Goal: Task Accomplishment & Management: Use online tool/utility

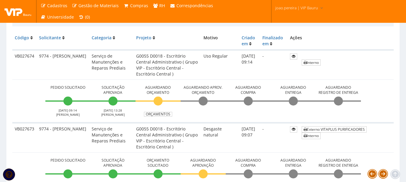
scroll to position [150, 0]
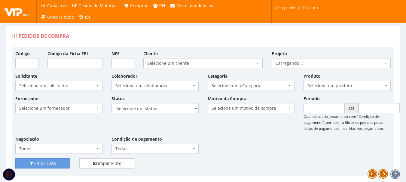
scroll to position [150, 0]
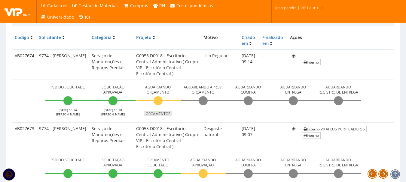
click at [160, 115] on link "Orçamentos" at bounding box center [158, 114] width 28 height 5
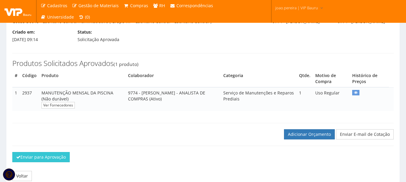
scroll to position [85, 0]
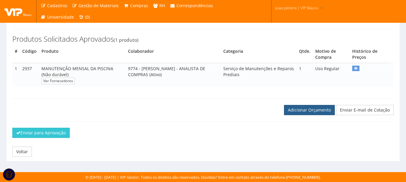
click at [304, 106] on link "Adicionar Orçamento" at bounding box center [309, 110] width 51 height 10
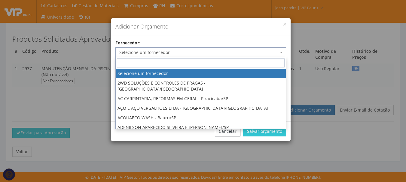
click at [174, 51] on span "Selecione um fornecedor" at bounding box center [198, 53] width 159 height 6
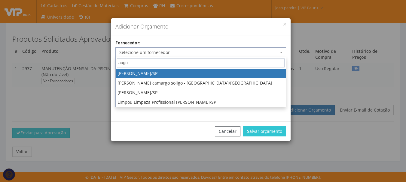
type input "augu"
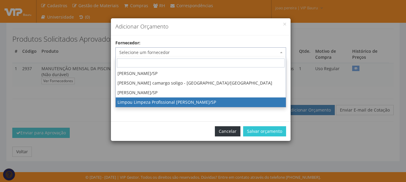
click at [229, 133] on button "Cancelar" at bounding box center [228, 132] width 26 height 10
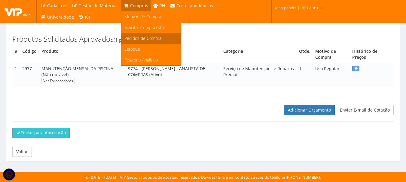
click at [139, 36] on span "Pedidos de Compra" at bounding box center [142, 38] width 37 height 6
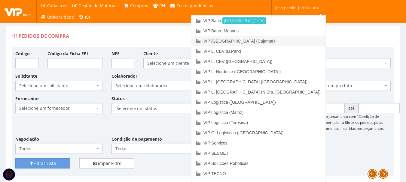
click at [275, 38] on link "VIP [GEOGRAPHIC_DATA] (Cajamar)" at bounding box center [258, 41] width 134 height 10
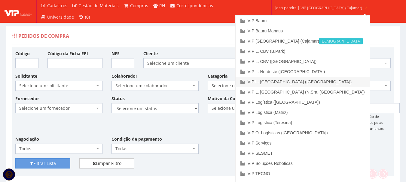
click at [310, 81] on link "VIP L. [GEOGRAPHIC_DATA] ([GEOGRAPHIC_DATA])" at bounding box center [303, 82] width 134 height 10
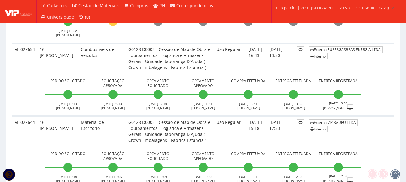
scroll to position [451, 0]
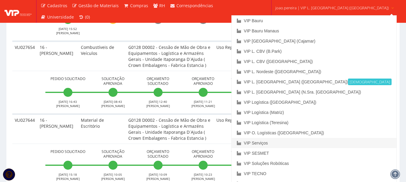
click at [292, 142] on link "VIP Serviços" at bounding box center [314, 143] width 164 height 10
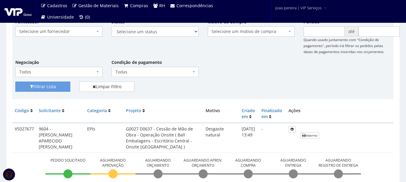
scroll to position [90, 0]
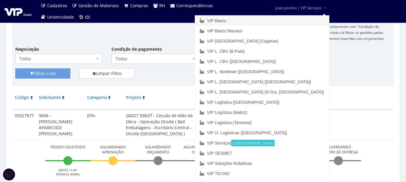
click at [276, 21] on link "VIP Bauru" at bounding box center [262, 21] width 134 height 10
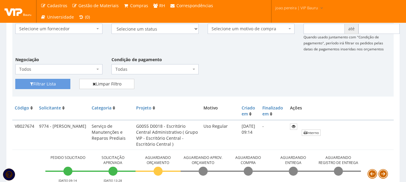
scroll to position [90, 0]
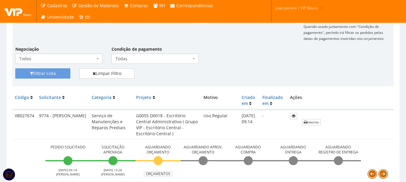
click at [268, 65] on div "Fornecedor Selecione um fornecedor ******** ******** 1000 MARCAS [GEOGRAPHIC_DA…" at bounding box center [203, 36] width 384 height 63
